Goal: Use online tool/utility

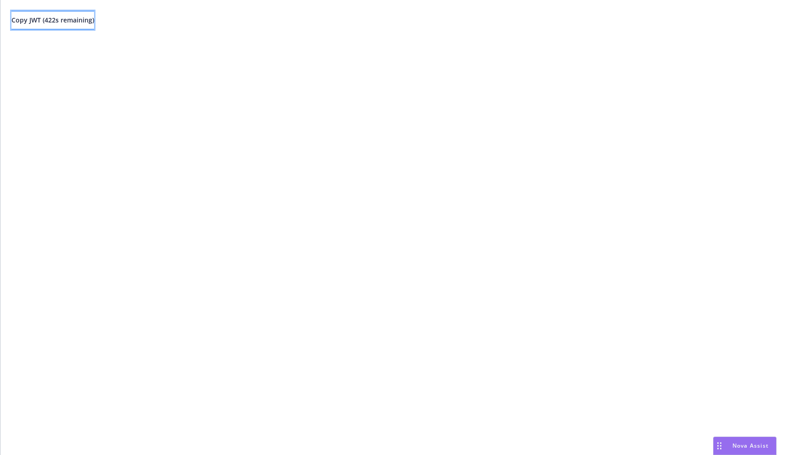
click at [94, 21] on span "Copy JWT ( 422 s remaining)" at bounding box center [52, 20] width 83 height 9
